Goal: Task Accomplishment & Management: Complete application form

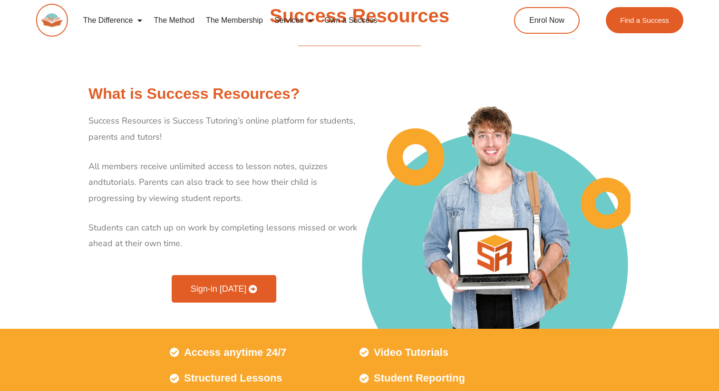
click at [223, 285] on span "Sign-in Today" at bounding box center [219, 289] width 56 height 9
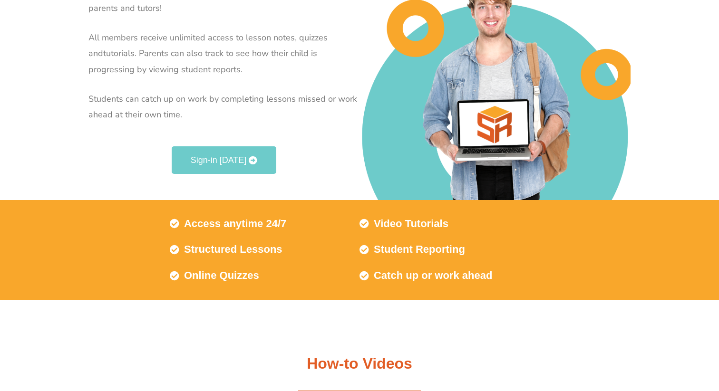
scroll to position [133, 0]
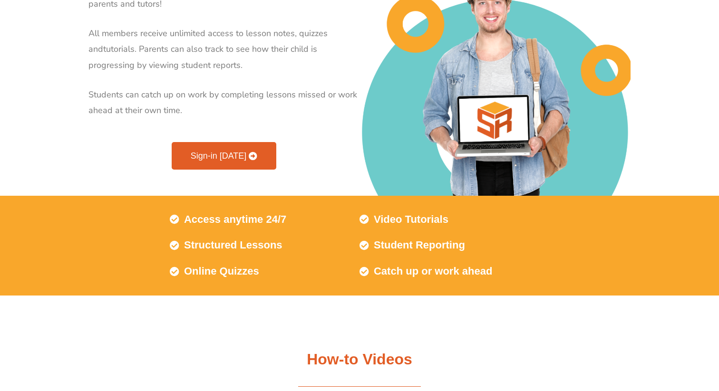
click at [207, 162] on link "Sign-in Today" at bounding box center [224, 156] width 105 height 28
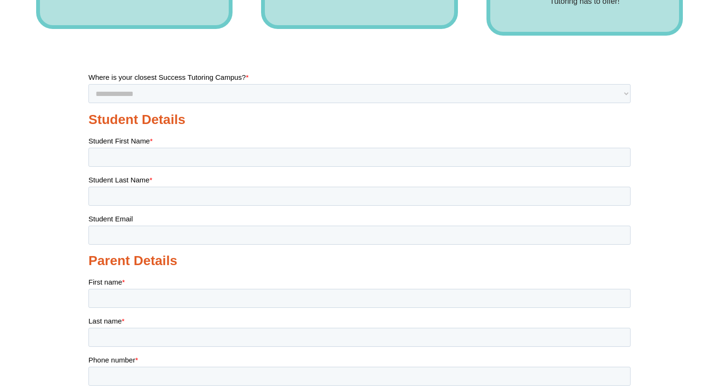
scroll to position [532, 0]
